Goal: Transaction & Acquisition: Obtain resource

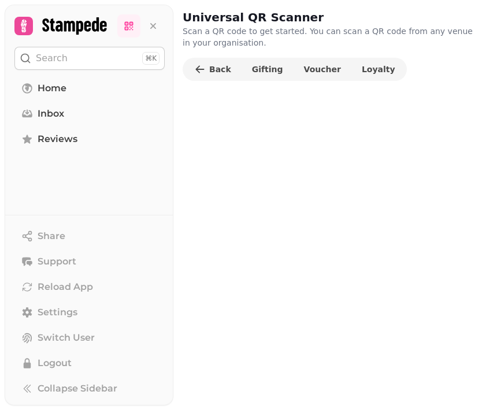
click at [128, 16] on link at bounding box center [128, 25] width 23 height 23
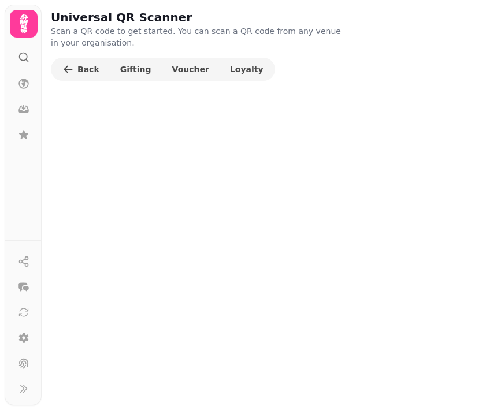
click at [85, 65] on span "Back" at bounding box center [88, 69] width 22 height 8
click at [72, 72] on icon "button" at bounding box center [68, 70] width 12 height 12
click at [90, 60] on button "Back" at bounding box center [80, 69] width 55 height 18
click at [23, 23] on icon at bounding box center [23, 23] width 23 height 23
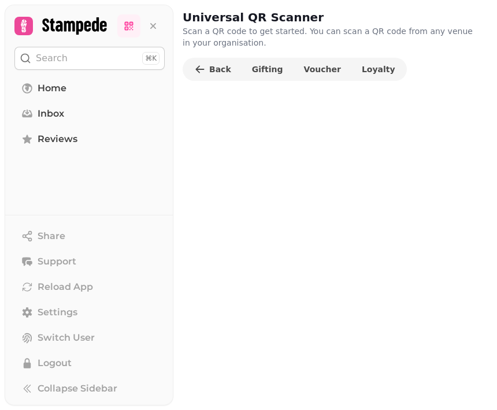
click at [267, 70] on span "Gifting" at bounding box center [267, 69] width 31 height 8
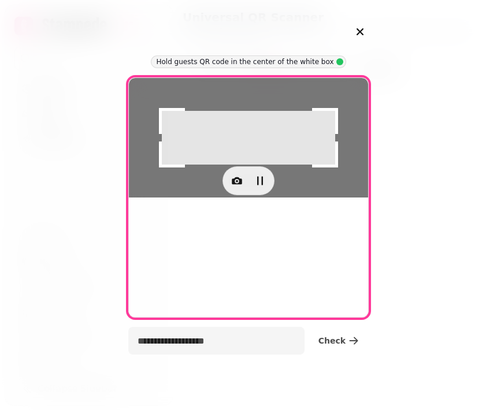
click at [352, 29] on button "button" at bounding box center [360, 31] width 27 height 27
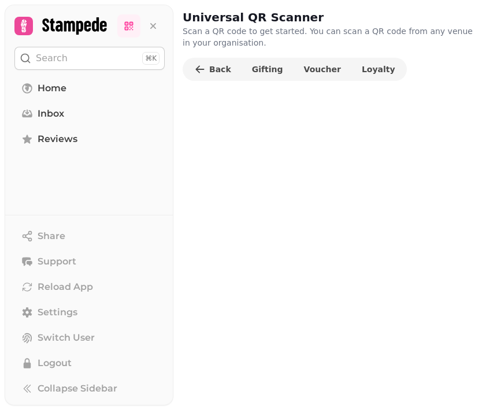
click at [314, 69] on span "Voucher" at bounding box center [322, 69] width 37 height 8
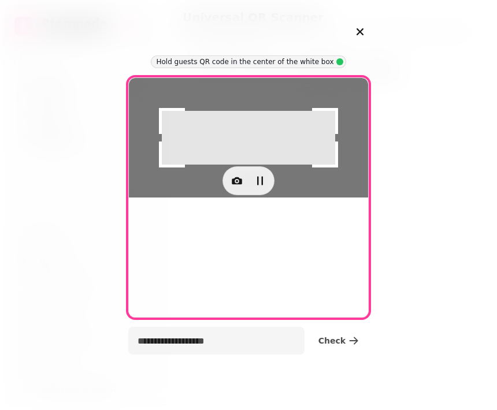
click at [237, 187] on icon "button" at bounding box center [237, 181] width 12 height 12
click at [256, 198] on div at bounding box center [248, 138] width 239 height 120
click at [279, 198] on div at bounding box center [248, 138] width 239 height 120
click at [349, 198] on div at bounding box center [248, 138] width 239 height 120
click at [299, 58] on p "Hold guests QR code in the center of the white box" at bounding box center [244, 61] width 177 height 9
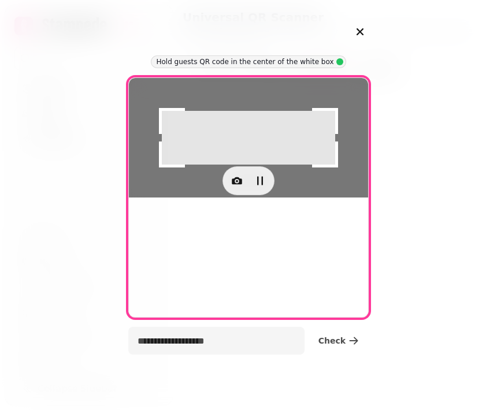
click at [360, 24] on button "button" at bounding box center [360, 31] width 27 height 27
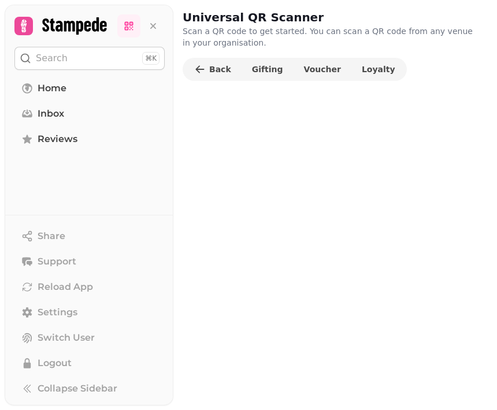
click at [268, 65] on span "Gifting" at bounding box center [267, 69] width 31 height 8
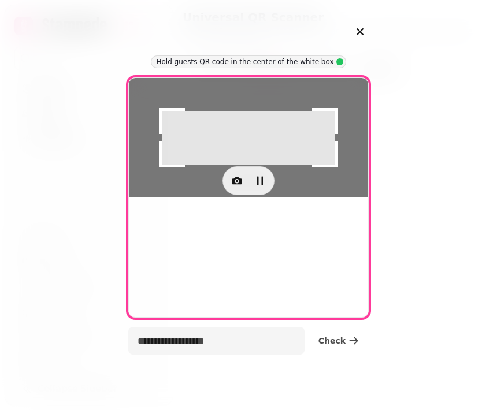
click at [261, 192] on button "button" at bounding box center [259, 180] width 23 height 23
click at [229, 192] on button "button" at bounding box center [236, 180] width 23 height 23
click at [233, 187] on icon "button" at bounding box center [237, 181] width 12 height 12
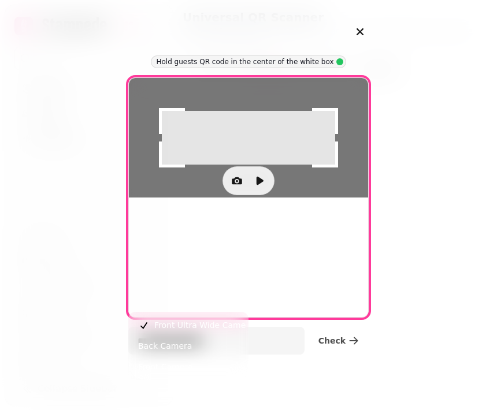
click at [182, 349] on span "Back Camera" at bounding box center [165, 346] width 54 height 14
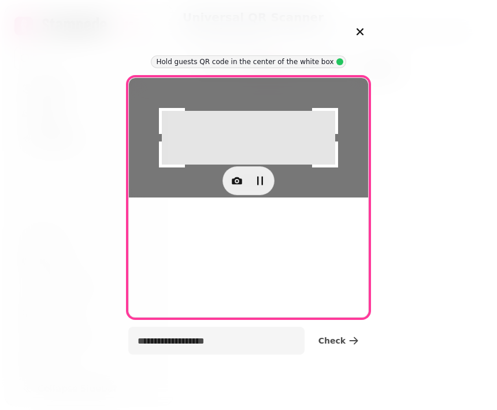
type input "**********"
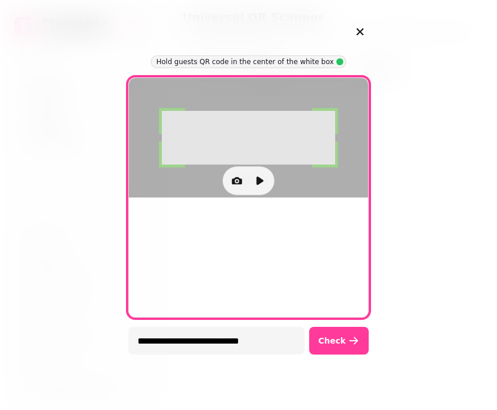
click at [338, 337] on span "Check" at bounding box center [331, 341] width 27 height 8
click at [346, 346] on button "Check" at bounding box center [338, 341] width 59 height 28
click at [258, 185] on icon "button" at bounding box center [259, 181] width 7 height 8
click at [342, 321] on div "**********" at bounding box center [248, 205] width 240 height 336
click at [344, 340] on span "Check" at bounding box center [331, 341] width 27 height 8
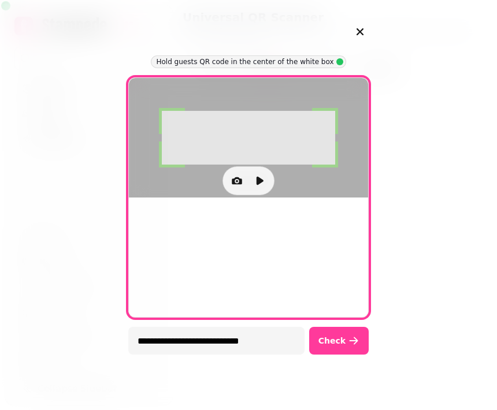
click at [367, 34] on button "button" at bounding box center [360, 31] width 27 height 27
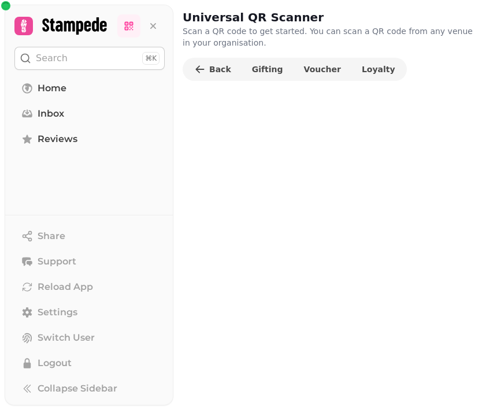
click at [320, 71] on span "Voucher" at bounding box center [322, 69] width 37 height 8
